Goal: Transaction & Acquisition: Purchase product/service

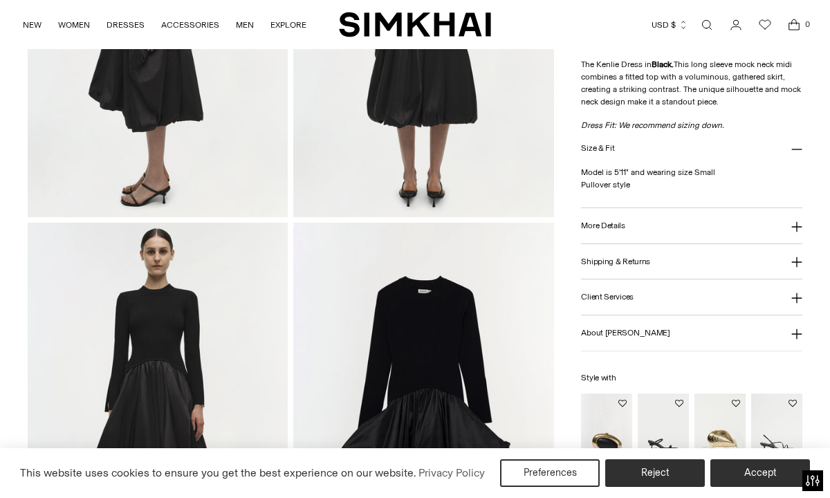
scroll to position [894, 0]
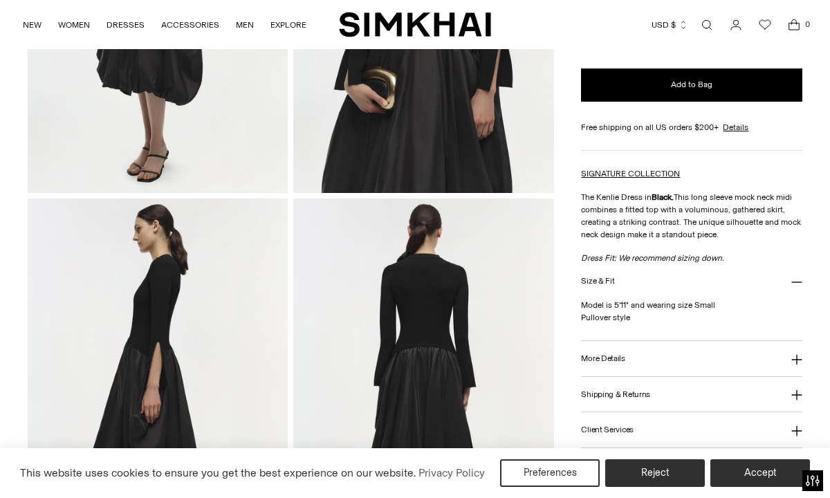
scroll to position [0, 0]
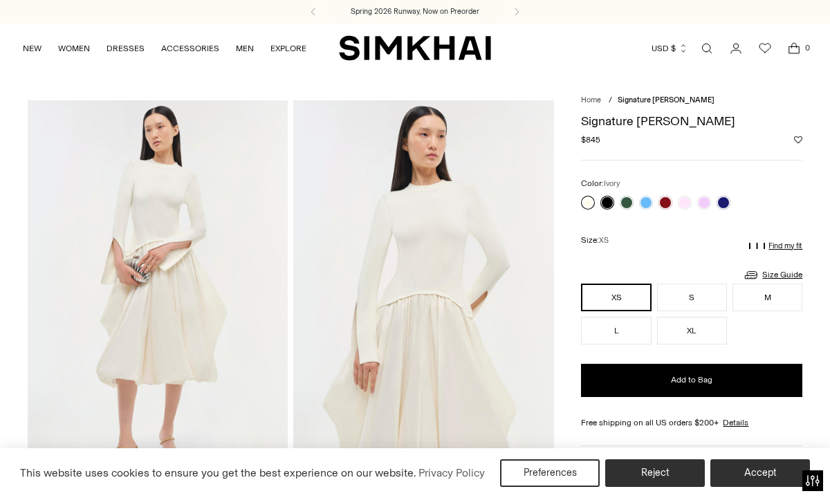
click at [591, 199] on link at bounding box center [588, 203] width 14 height 14
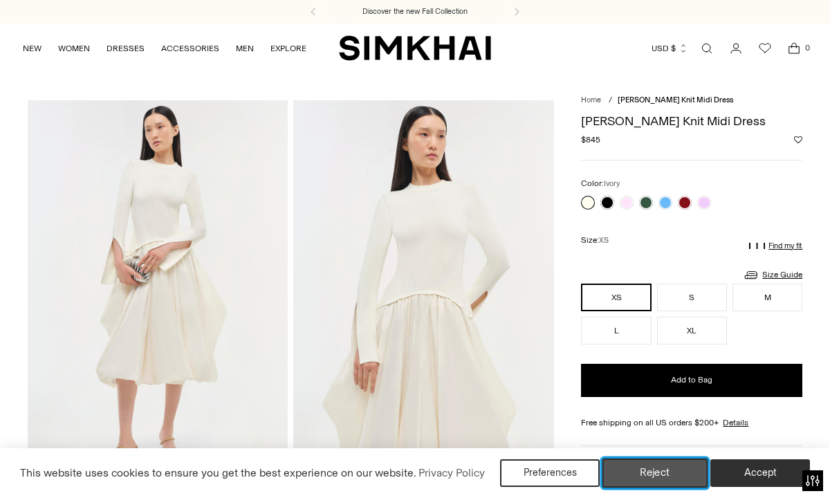
click at [659, 467] on button "Reject" at bounding box center [655, 472] width 106 height 29
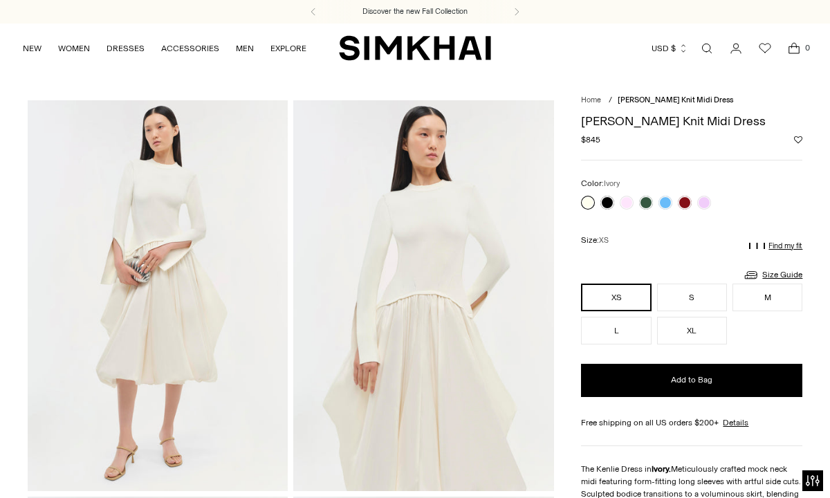
click at [781, 99] on nav "Home / Kenlie Taffeta Knit Midi Dress" at bounding box center [691, 101] width 221 height 12
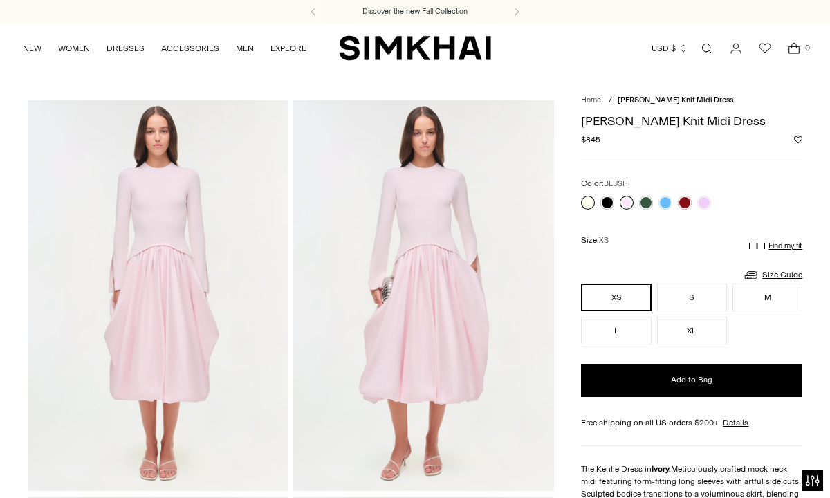
click at [625, 201] on link at bounding box center [627, 203] width 14 height 14
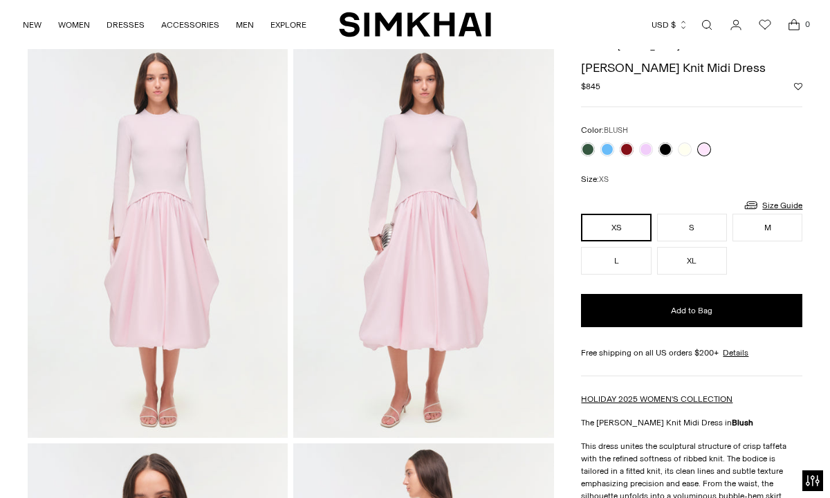
scroll to position [58, 0]
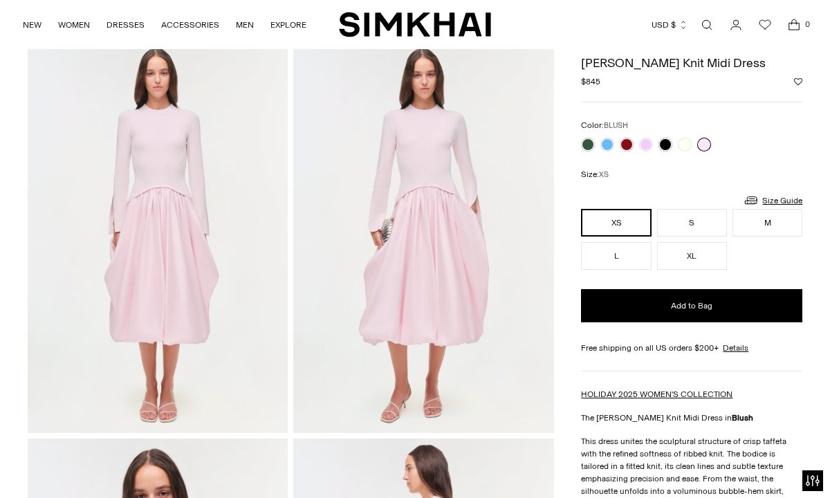
click at [707, 144] on link at bounding box center [704, 145] width 14 height 14
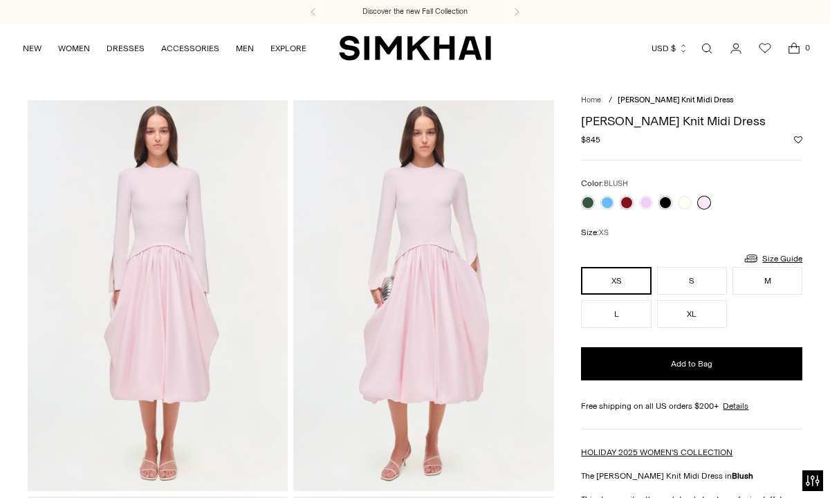
click at [795, 97] on nav "Home / Kenlie Taffeta Knit Midi Dress" at bounding box center [691, 101] width 221 height 12
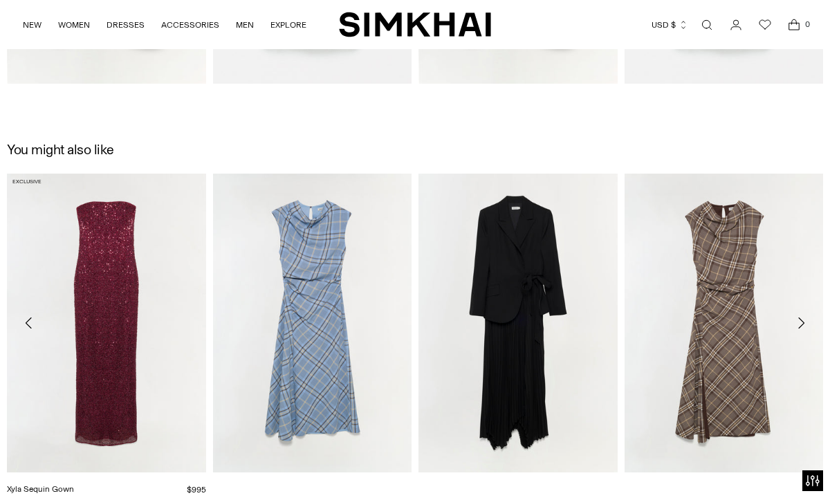
scroll to position [1344, 0]
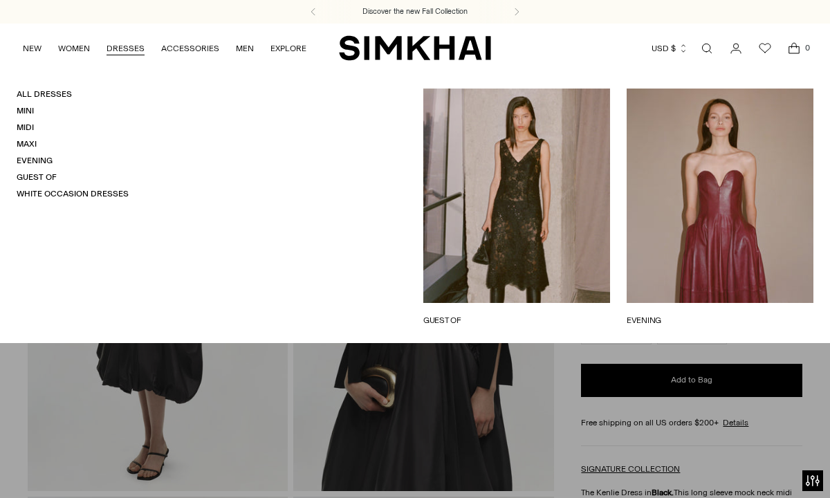
click at [137, 41] on link "DRESSES" at bounding box center [125, 48] width 38 height 30
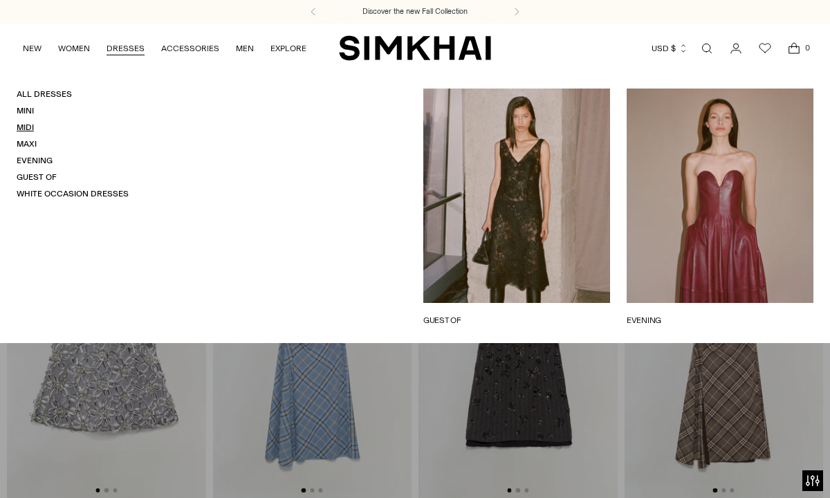
click at [26, 130] on link "Midi" at bounding box center [25, 127] width 17 height 10
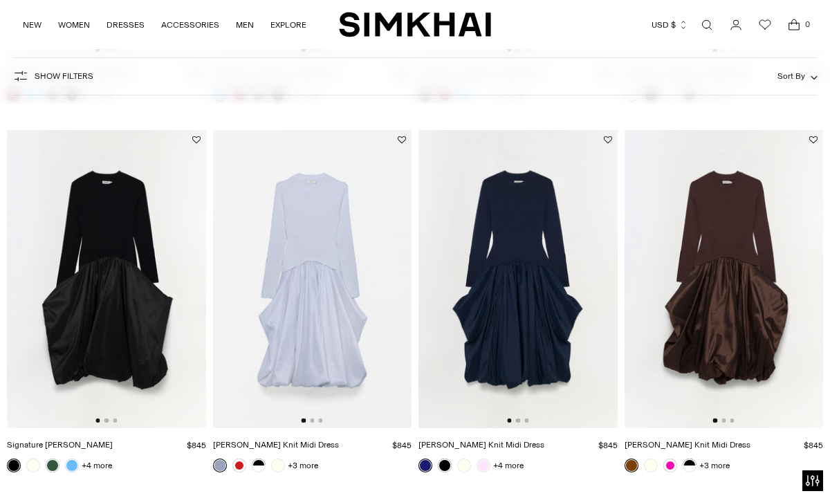
scroll to position [451, 0]
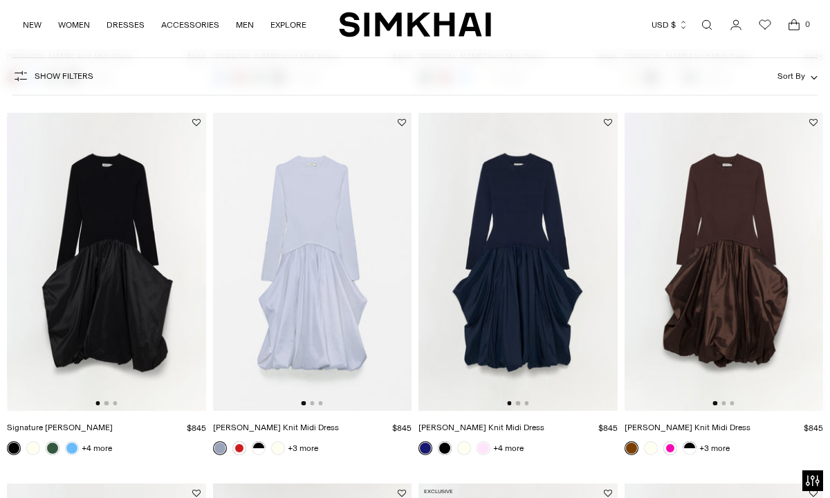
click at [730, 277] on img at bounding box center [723, 262] width 199 height 298
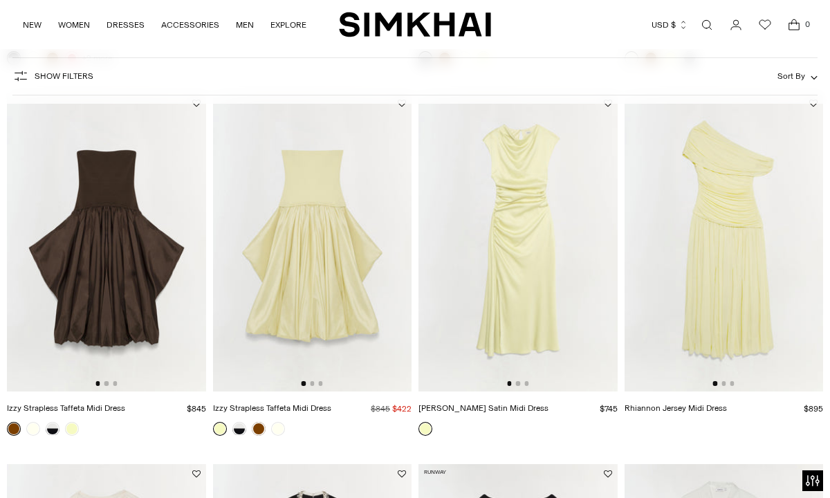
scroll to position [1207, 0]
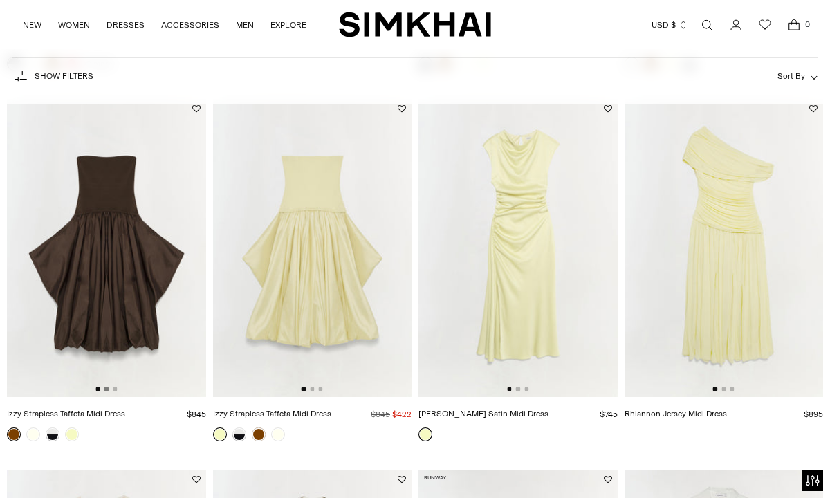
click at [106, 389] on button "Go to slide 2" at bounding box center [106, 389] width 4 height 4
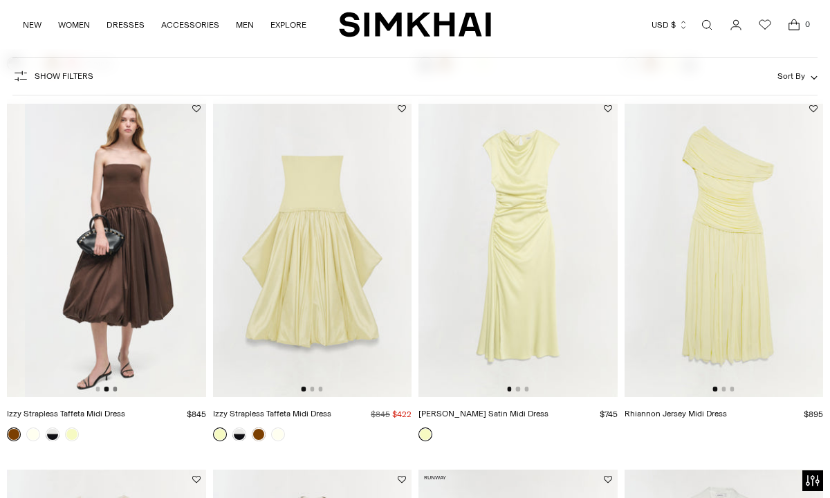
scroll to position [0, 199]
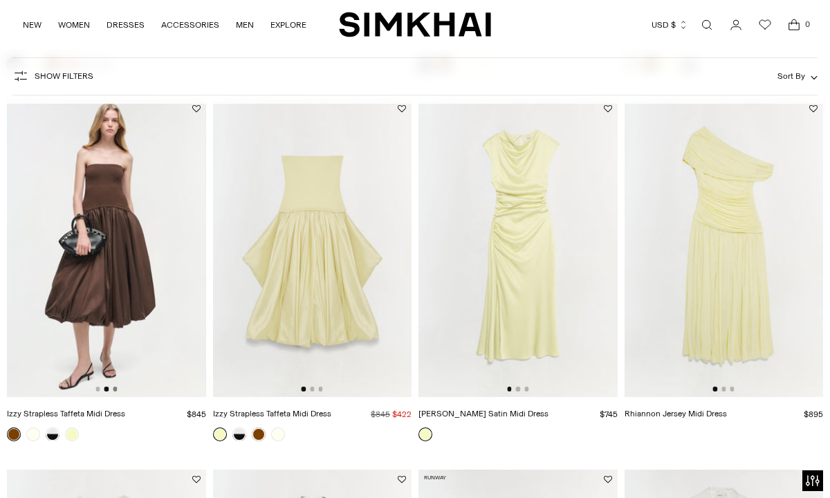
click at [115, 390] on button "Go to slide 3" at bounding box center [115, 389] width 4 height 4
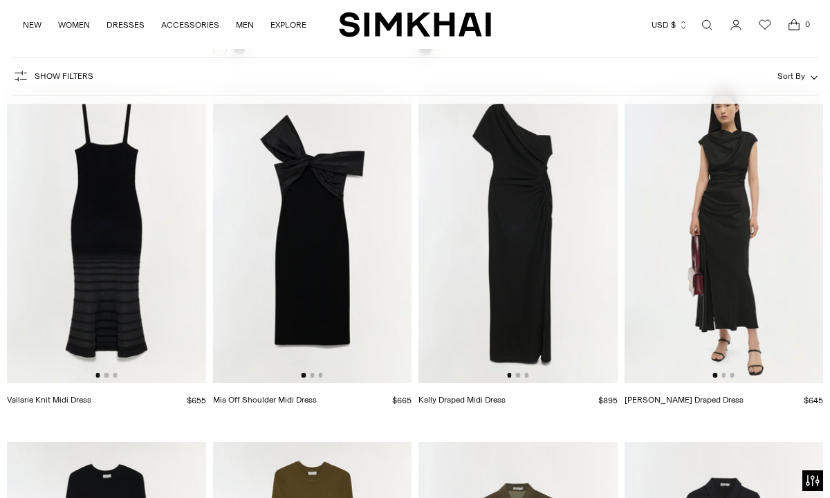
scroll to position [2348, 0]
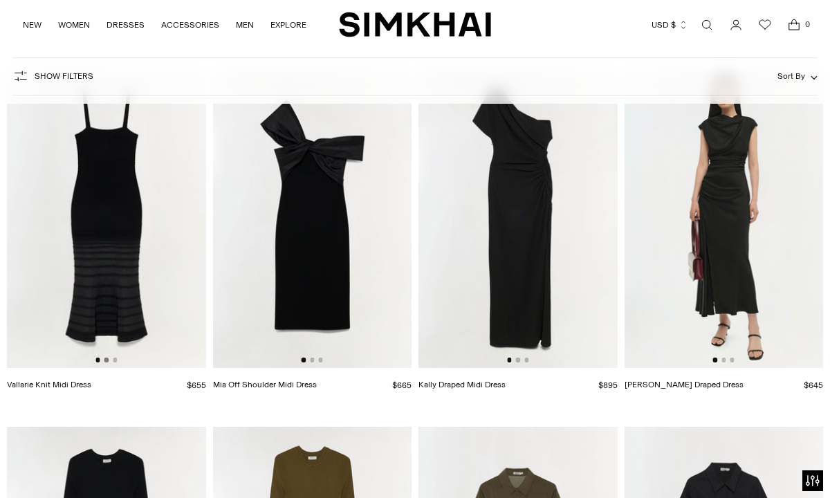
click at [104, 360] on button "Go to slide 2" at bounding box center [106, 359] width 4 height 4
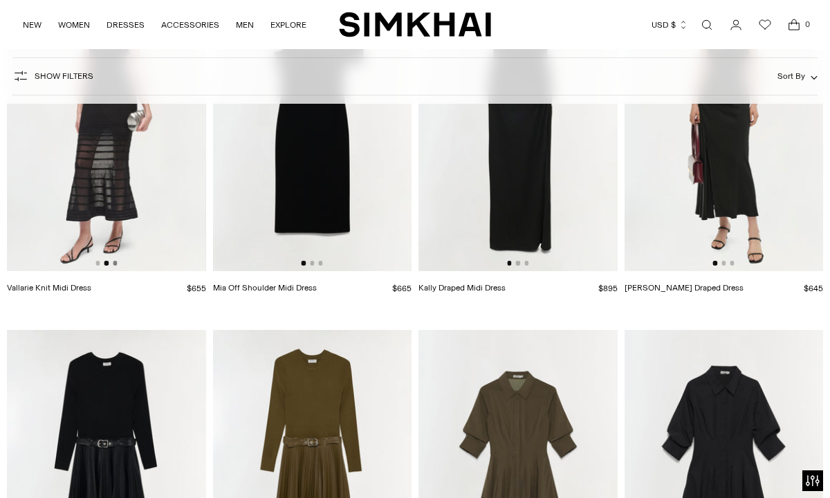
scroll to position [2679, 0]
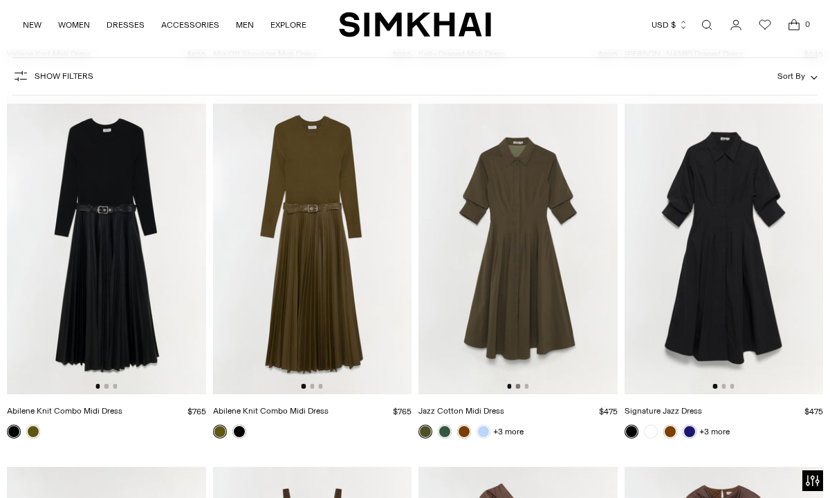
click at [517, 388] on button "Go to slide 2" at bounding box center [518, 386] width 4 height 4
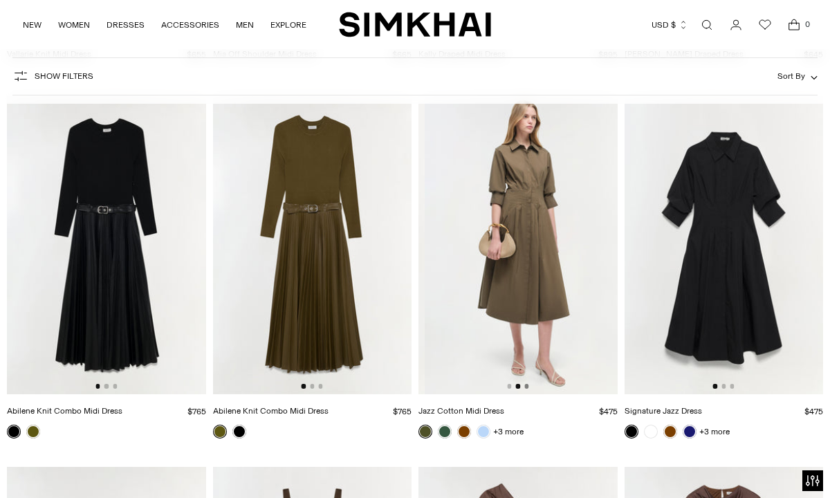
scroll to position [0, 199]
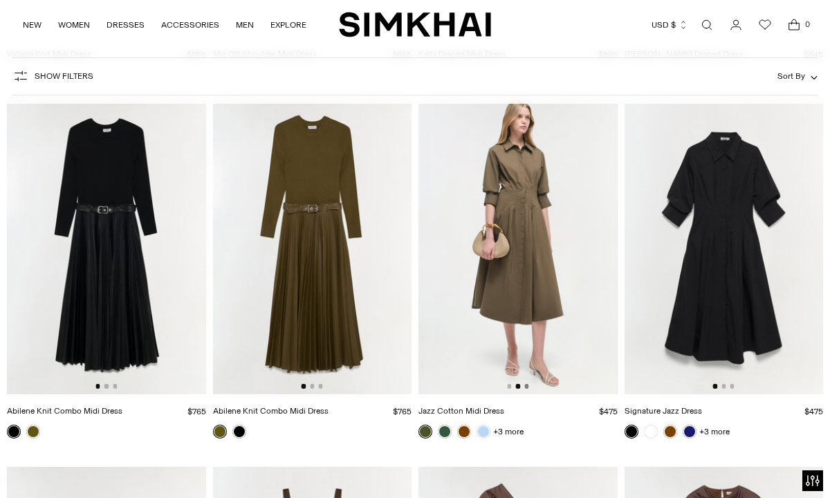
click at [528, 387] on button "Go to slide 3" at bounding box center [526, 386] width 4 height 4
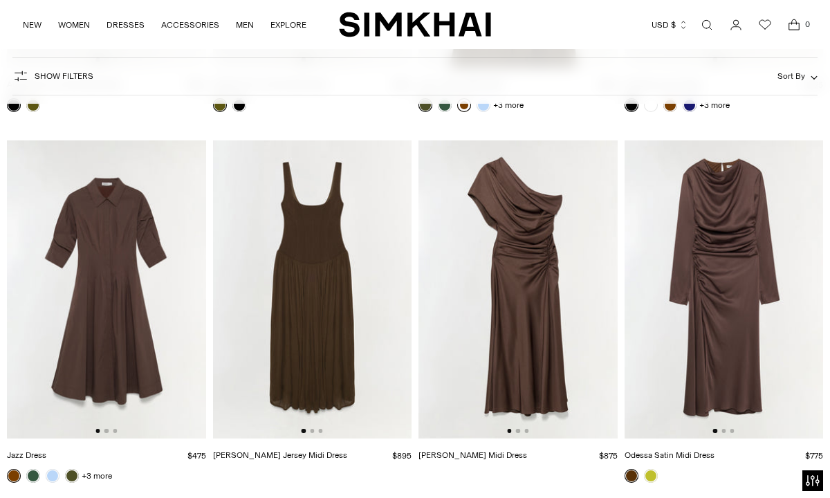
scroll to position [3007, 0]
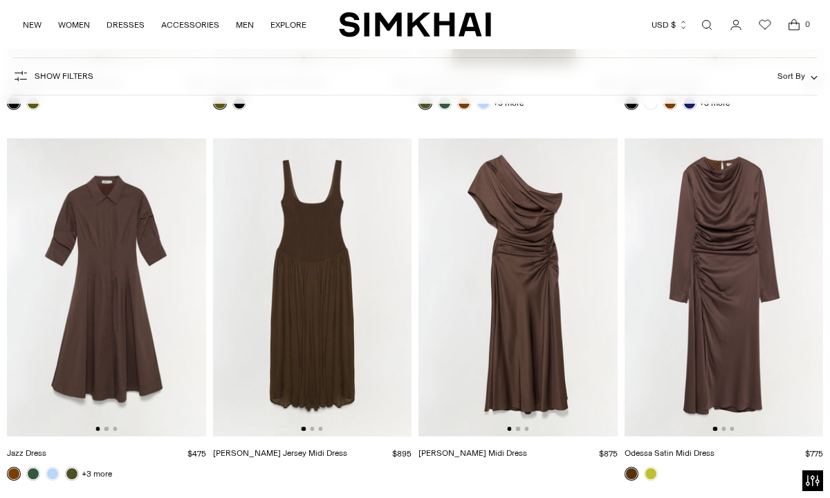
click at [315, 426] on img at bounding box center [312, 287] width 199 height 298
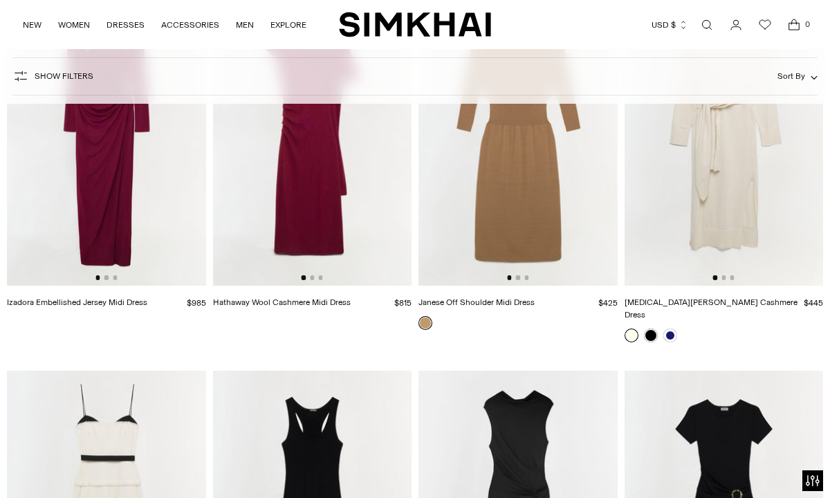
scroll to position [4416, 0]
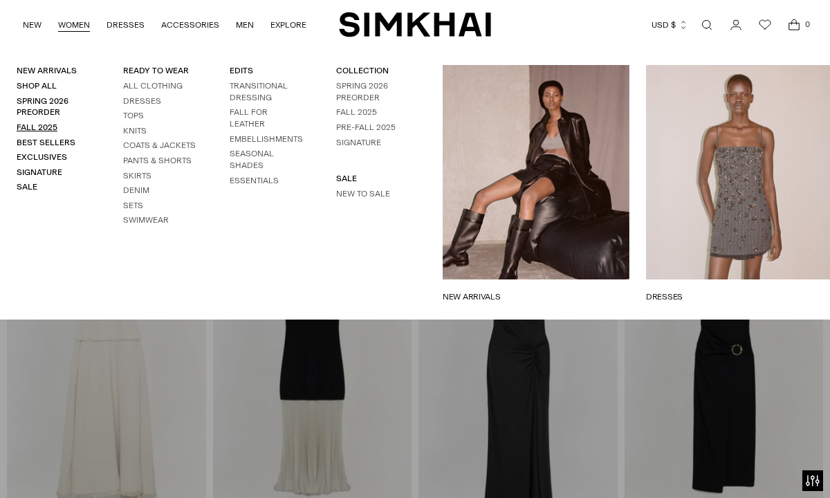
click at [46, 127] on link "Fall 2025" at bounding box center [37, 127] width 41 height 10
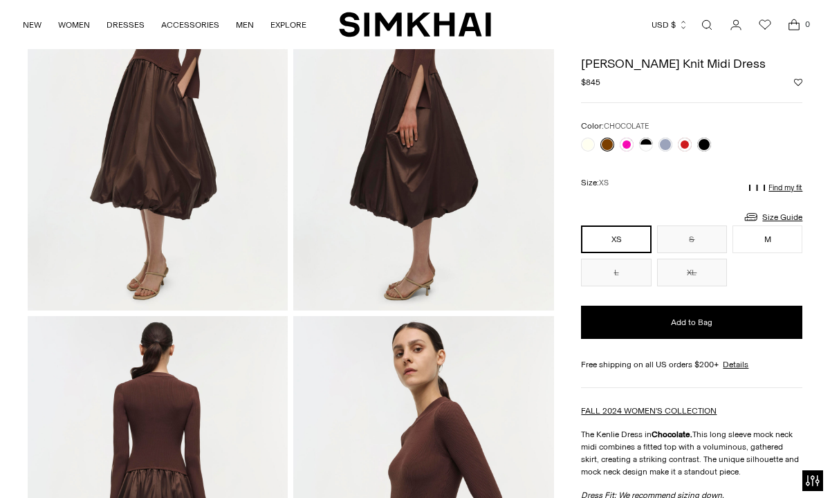
scroll to position [160, 0]
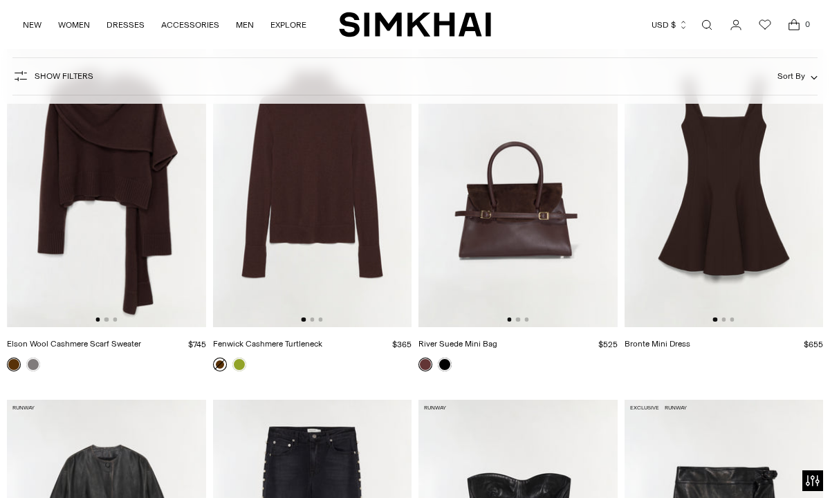
scroll to position [3538, 0]
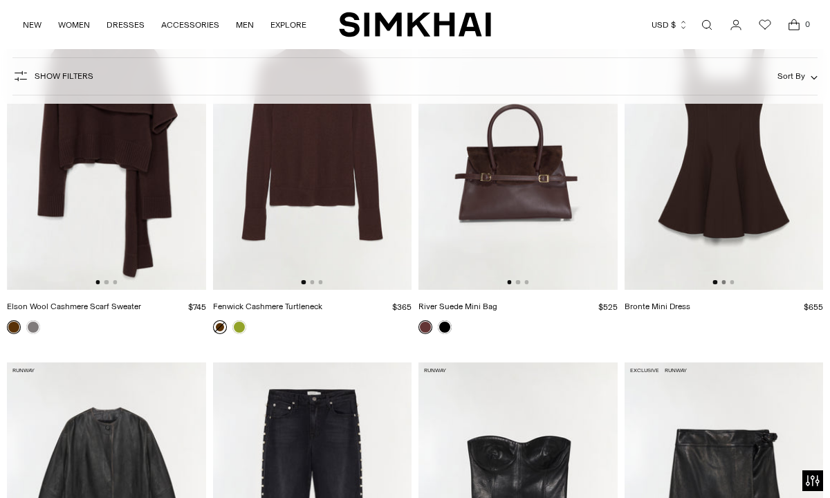
click at [723, 284] on button "Go to slide 2" at bounding box center [723, 282] width 4 height 4
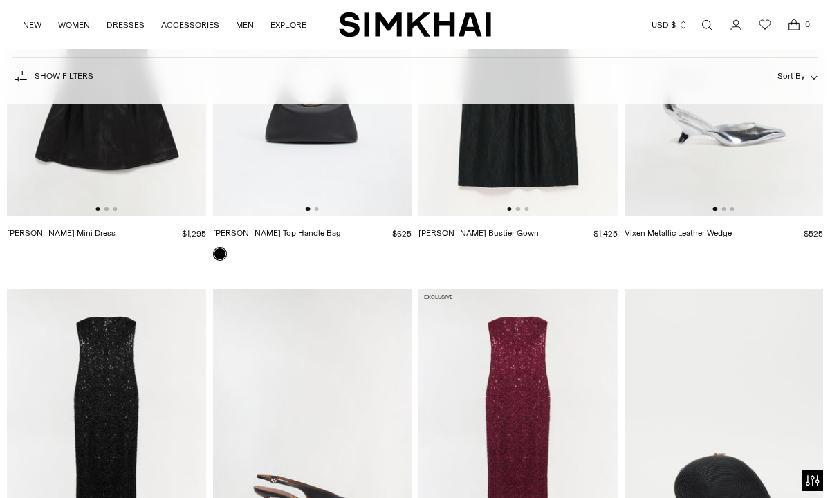
scroll to position [4501, 0]
